Goal: Transaction & Acquisition: Purchase product/service

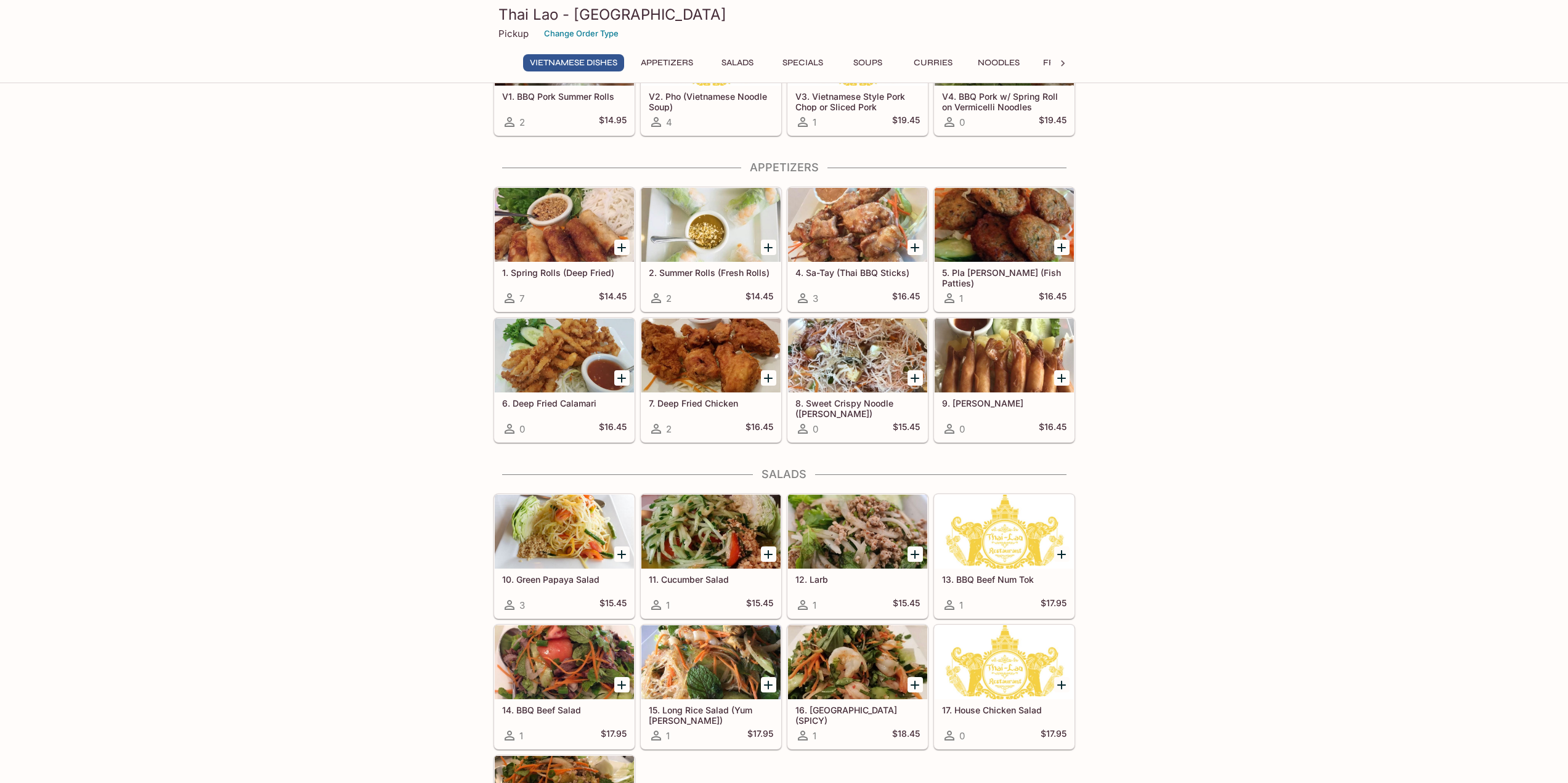
scroll to position [123, 0]
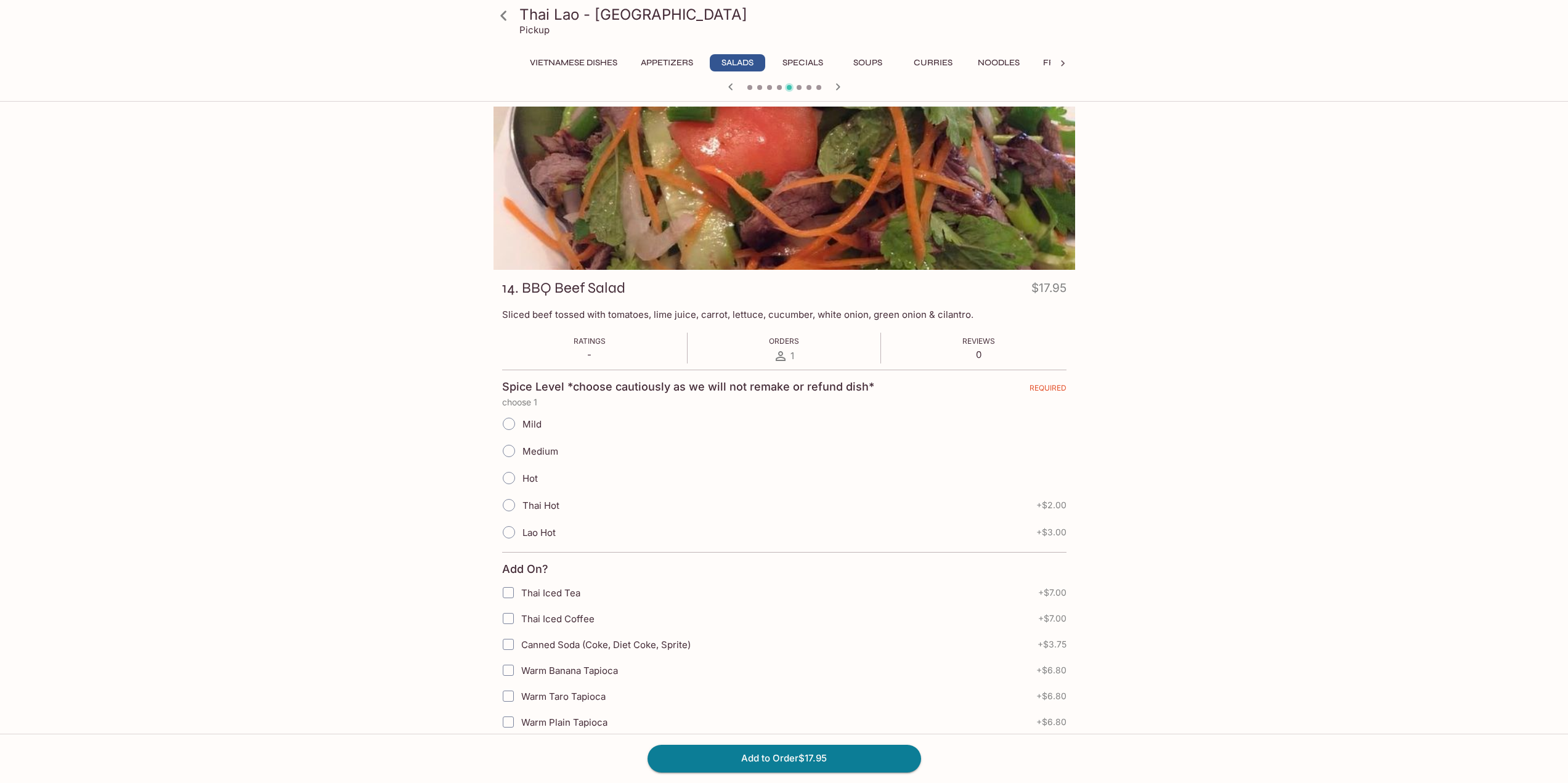
click at [546, 453] on span "Medium" at bounding box center [540, 451] width 35 height 12
click at [522, 453] on input "Medium" at bounding box center [509, 451] width 26 height 26
radio input "true"
click at [840, 88] on icon "button" at bounding box center [838, 87] width 14 height 14
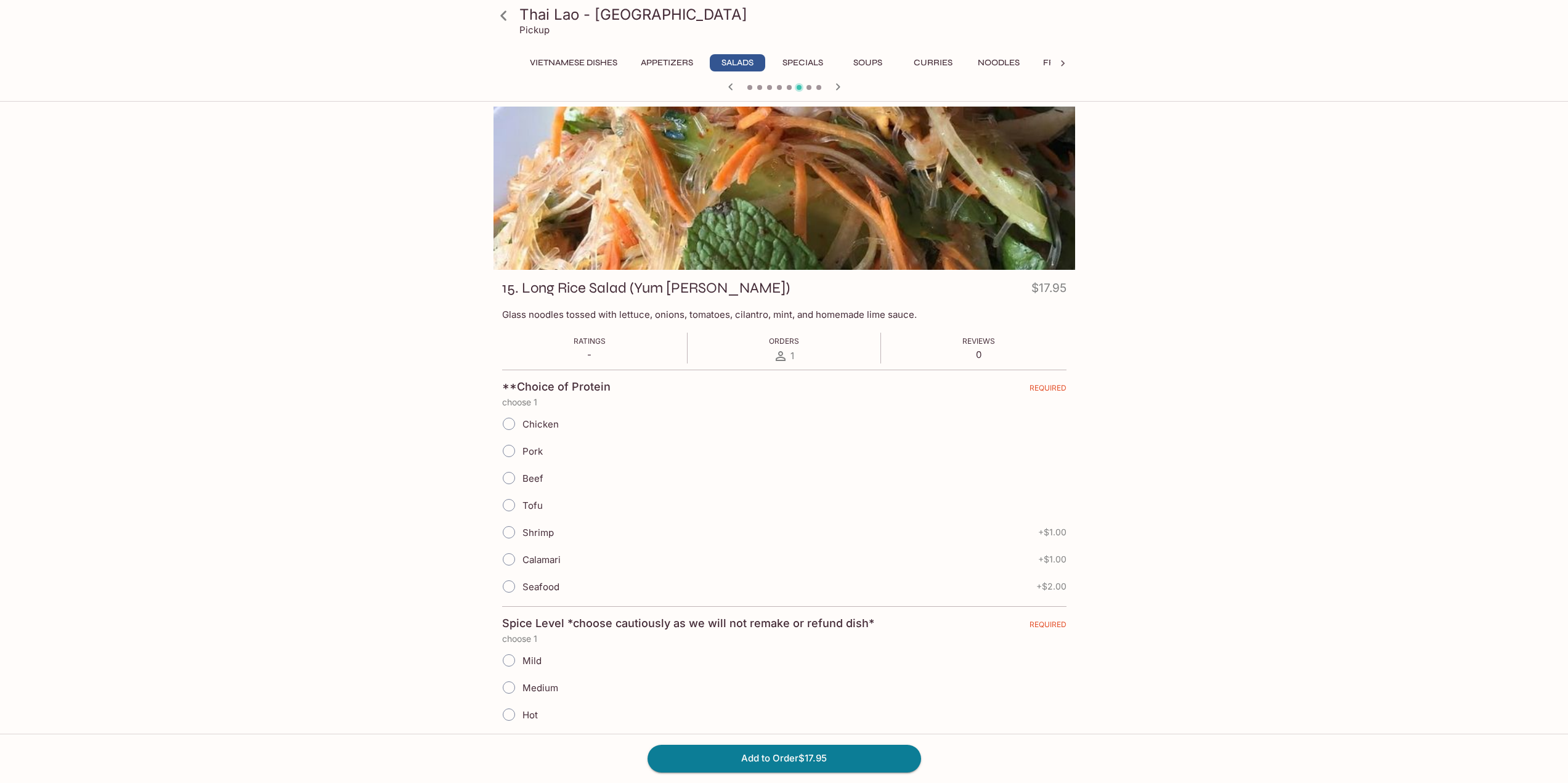
click at [731, 89] on icon "button" at bounding box center [730, 87] width 5 height 7
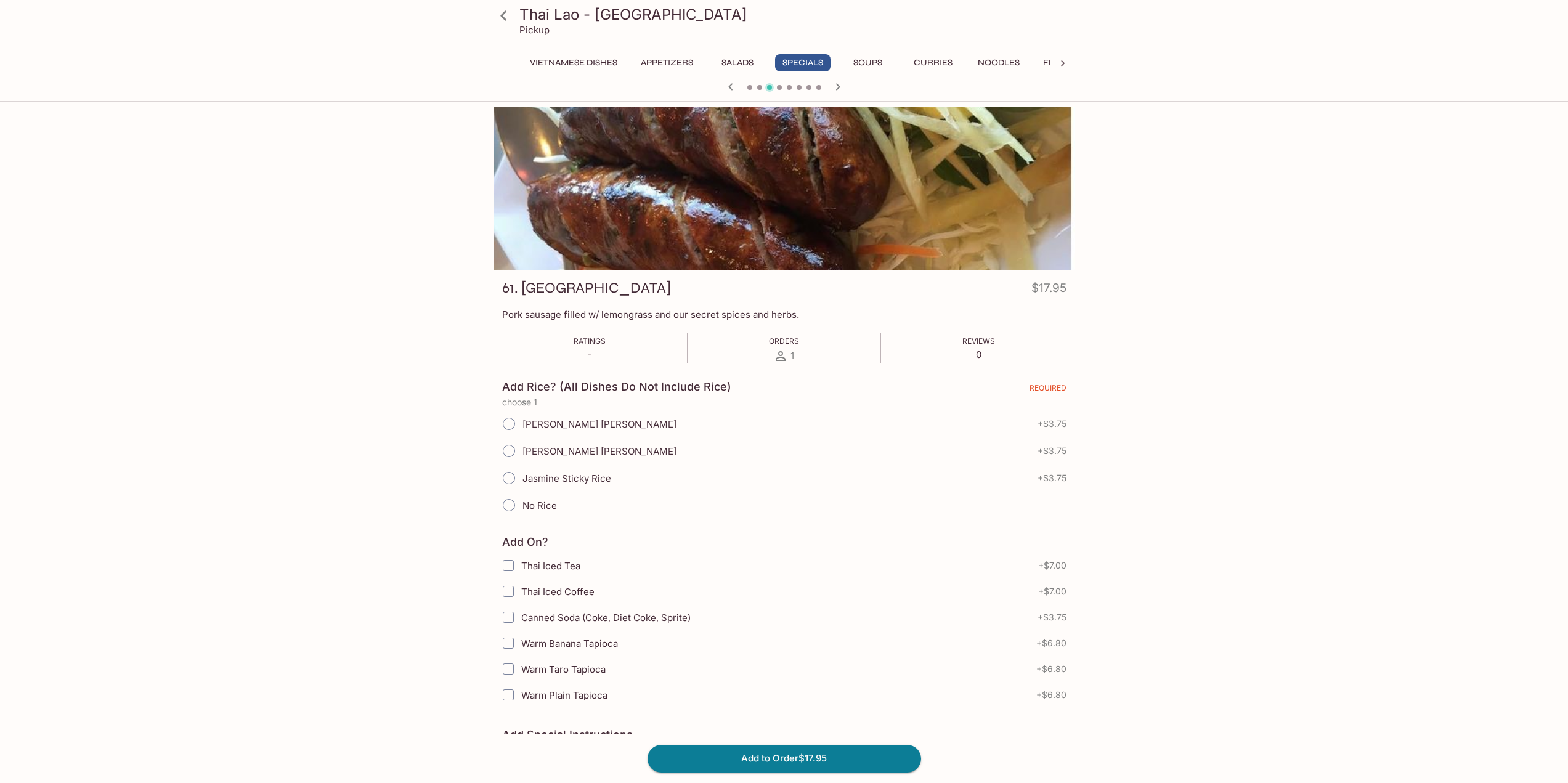
click at [552, 480] on span "Jasmine Sticky Rice" at bounding box center [566, 478] width 89 height 12
click at [522, 480] on input "Jasmine Sticky Rice" at bounding box center [509, 478] width 26 height 26
radio input "true"
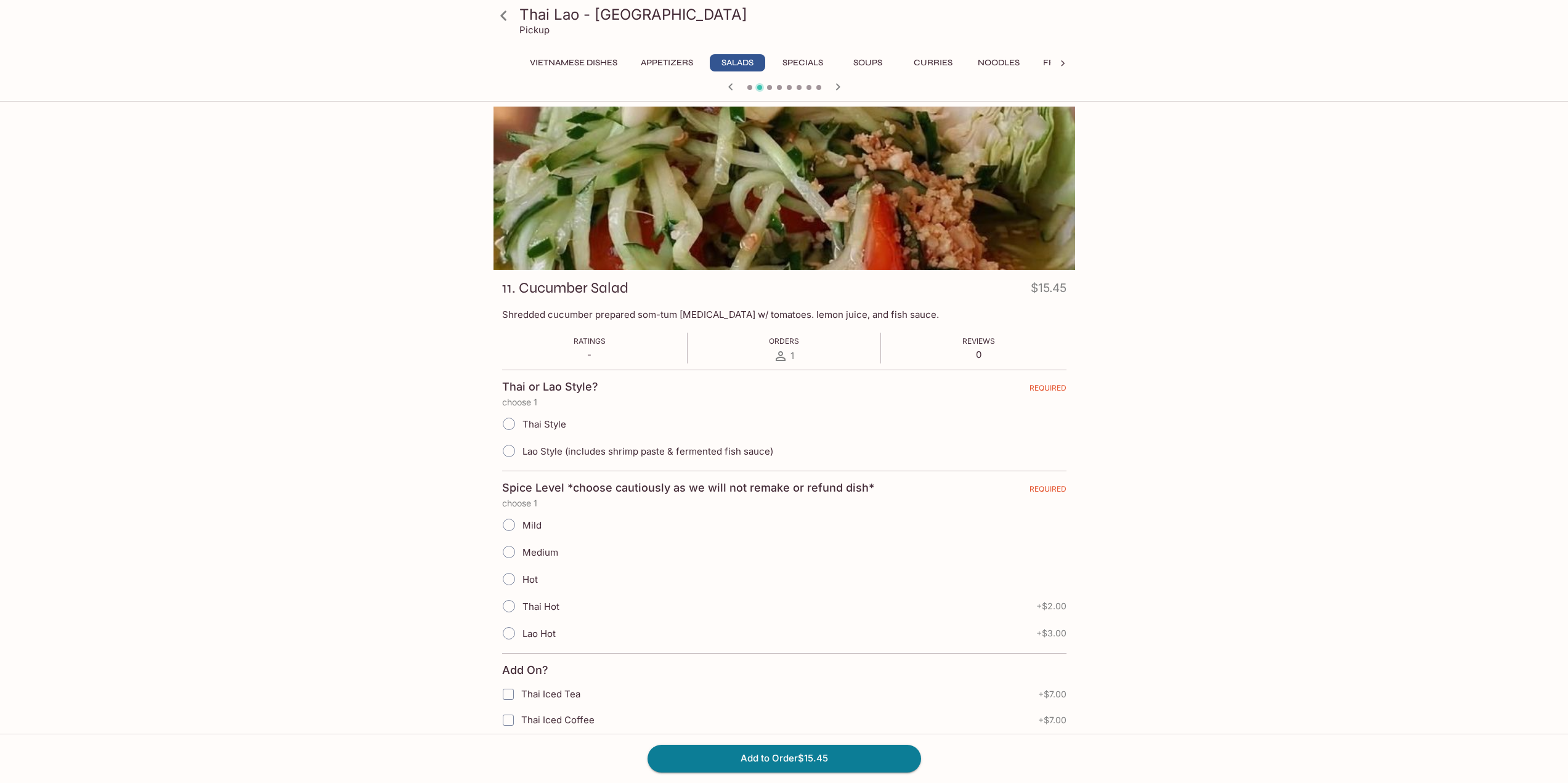
click at [627, 455] on span "Lao Style (includes shrimp paste & fermented fish sauce)" at bounding box center [648, 451] width 251 height 12
click at [522, 455] on input "Lao Style (includes shrimp paste & fermented fish sauce)" at bounding box center [509, 451] width 26 height 26
radio input "true"
click at [554, 553] on span "Medium" at bounding box center [540, 552] width 35 height 12
click at [522, 553] on input "Medium" at bounding box center [509, 551] width 26 height 26
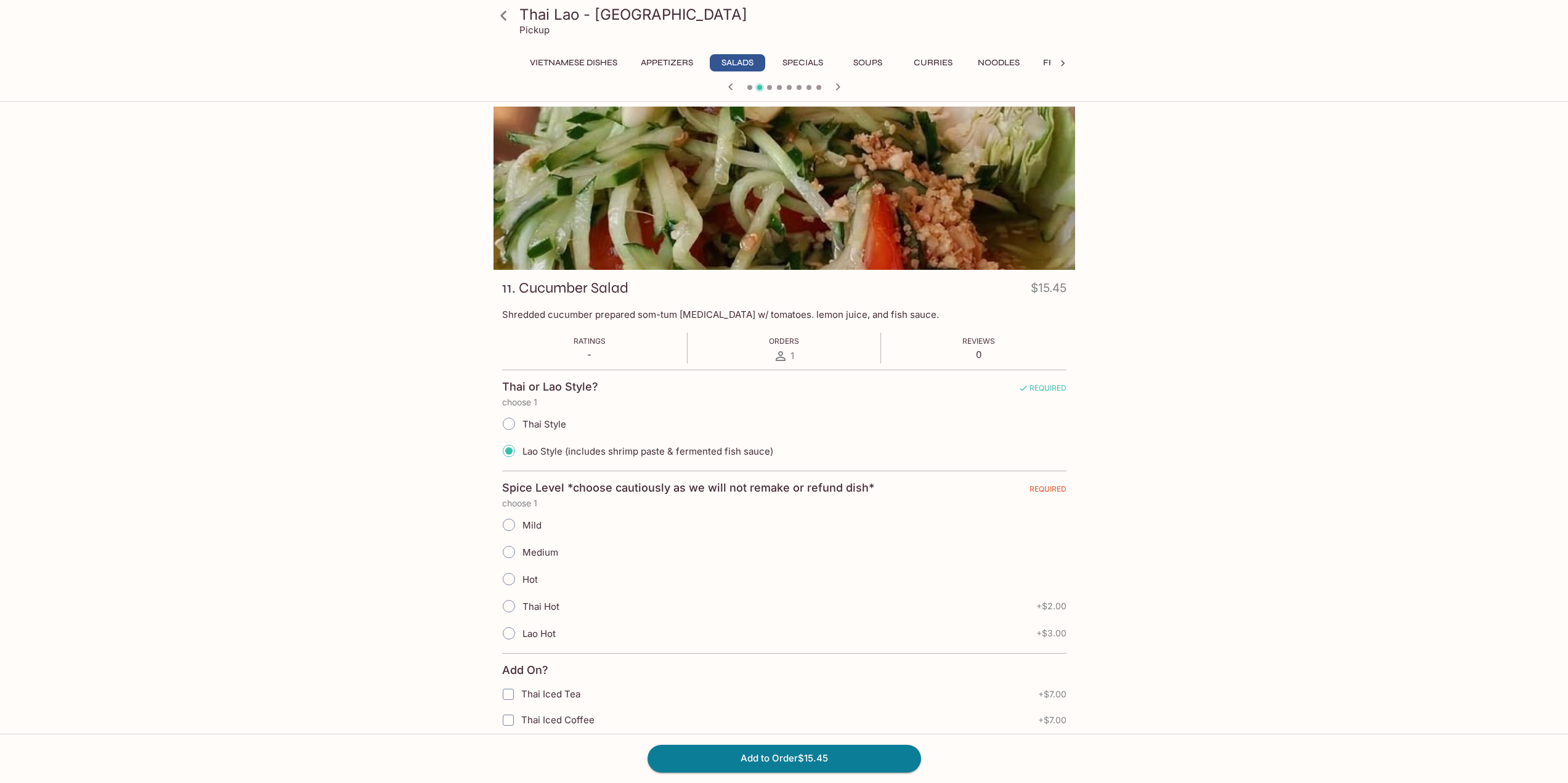
radio input "true"
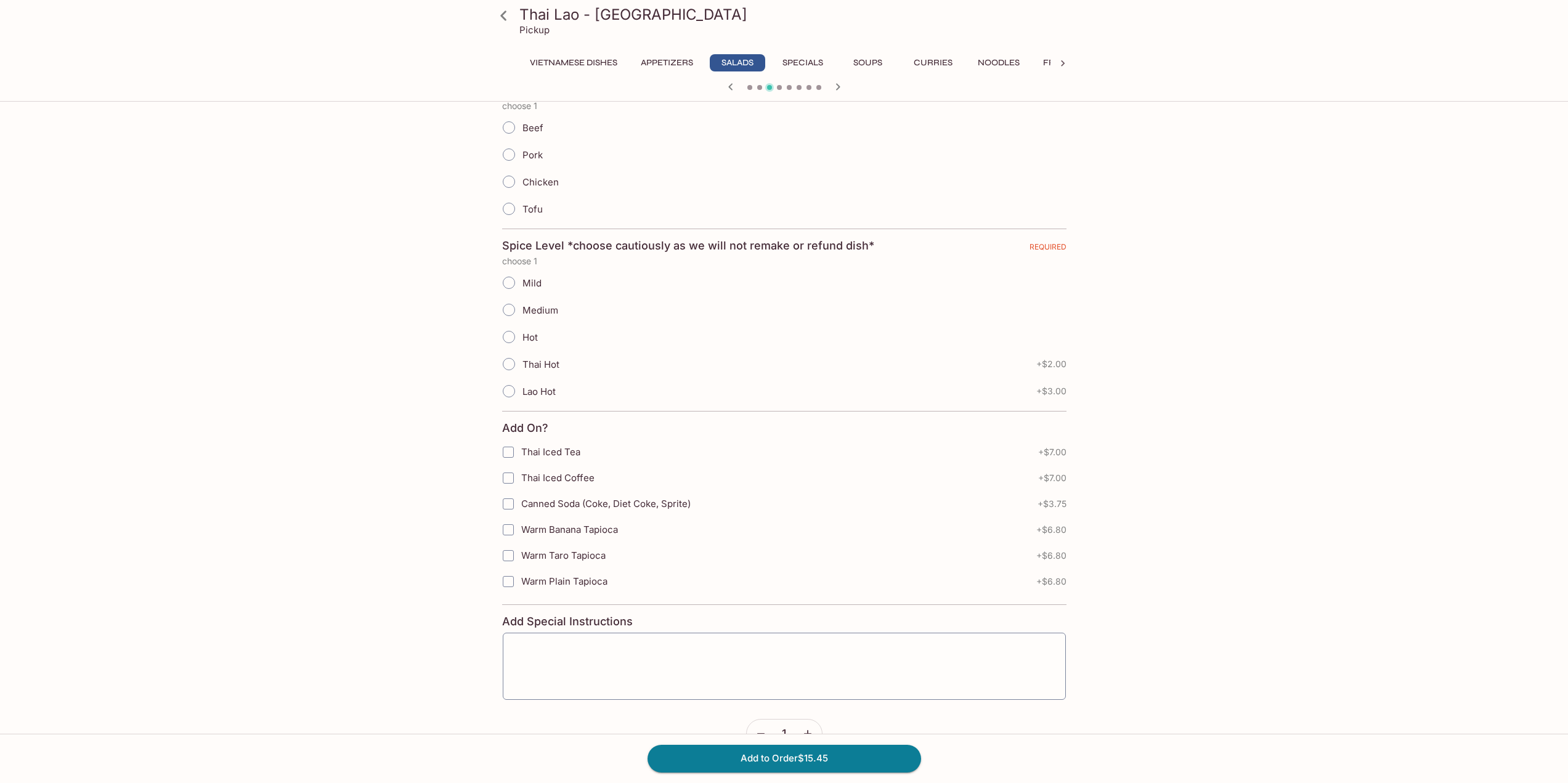
scroll to position [340, 0]
